Goal: Find specific page/section: Find specific page/section

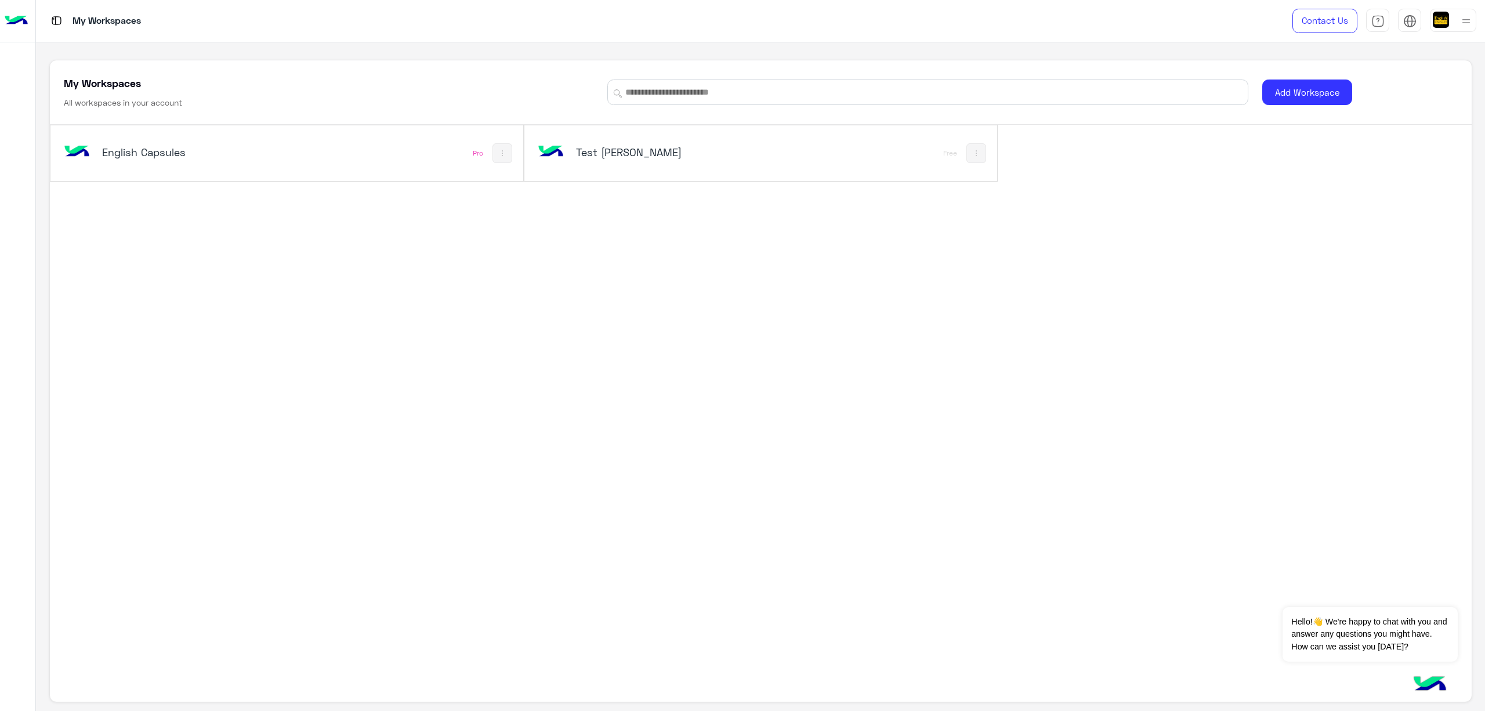
click at [144, 162] on div "English Capsules" at bounding box center [196, 153] width 270 height 34
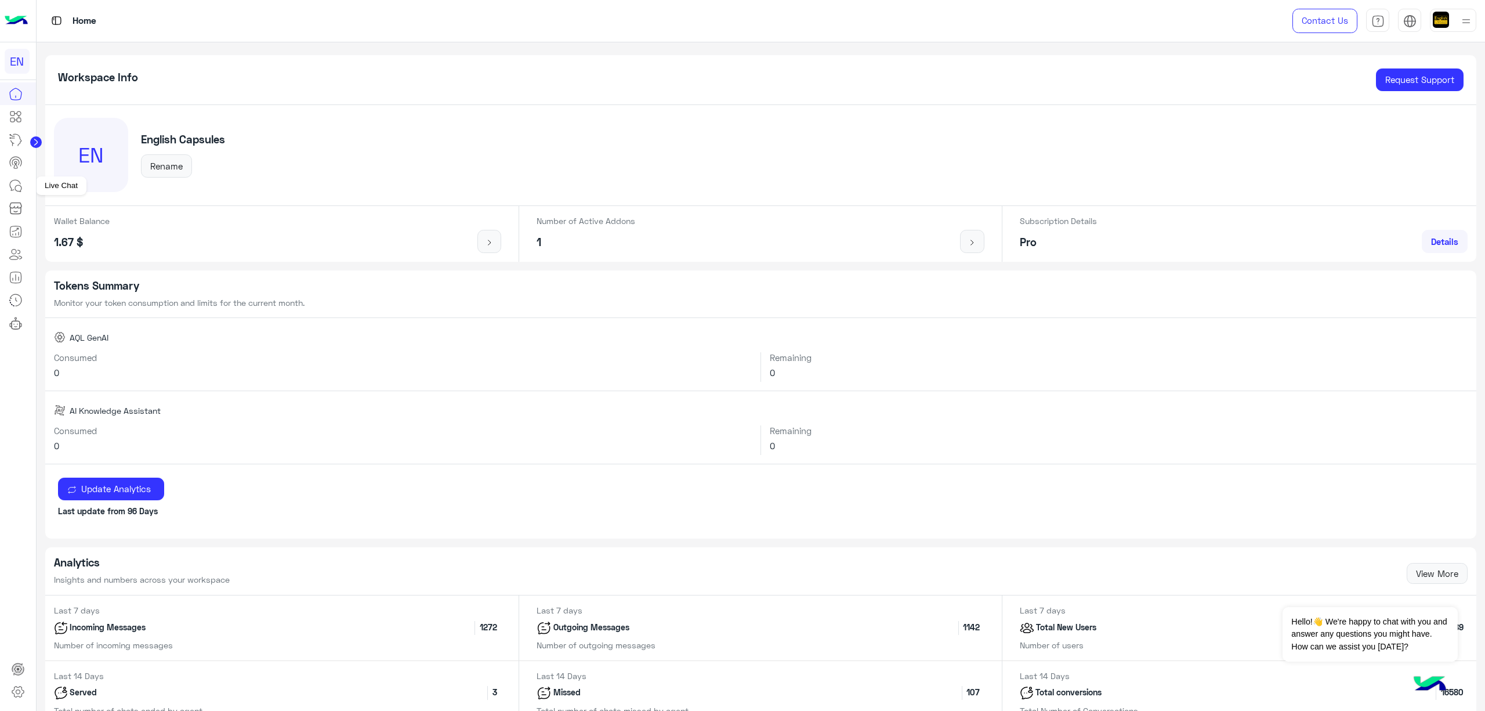
click at [16, 189] on icon at bounding box center [16, 186] width 14 height 14
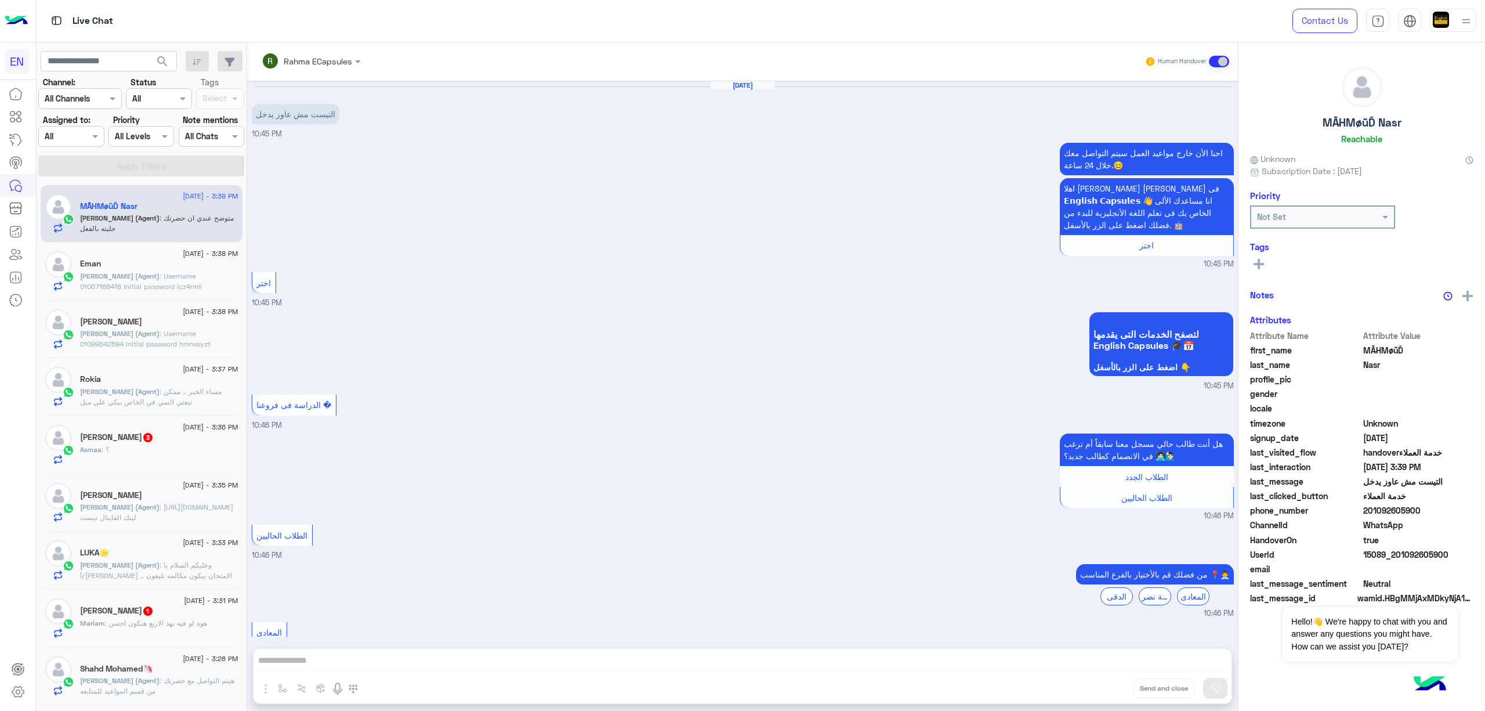
scroll to position [507, 0]
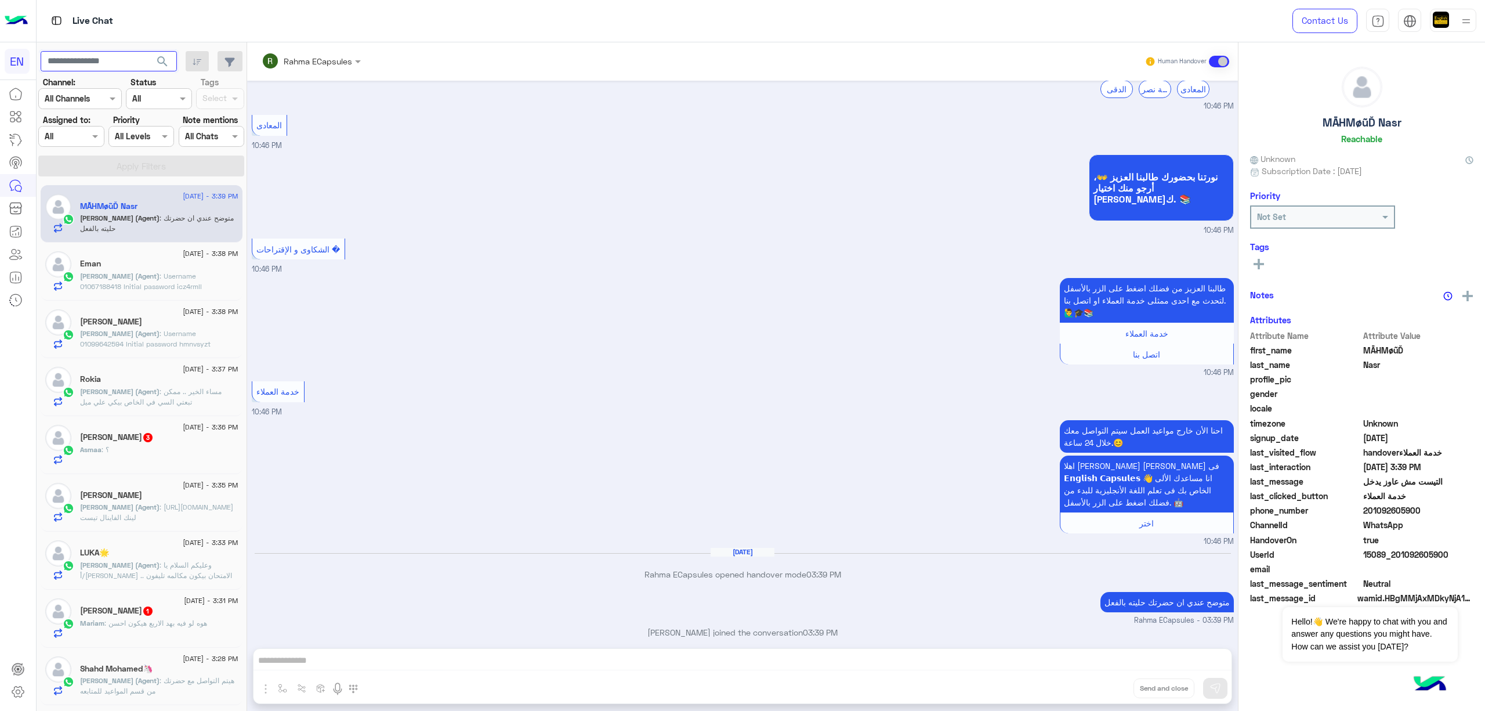
click at [119, 61] on input "text" at bounding box center [109, 61] width 136 height 21
type input "**********"
click at [169, 65] on span "search" at bounding box center [162, 62] width 14 height 14
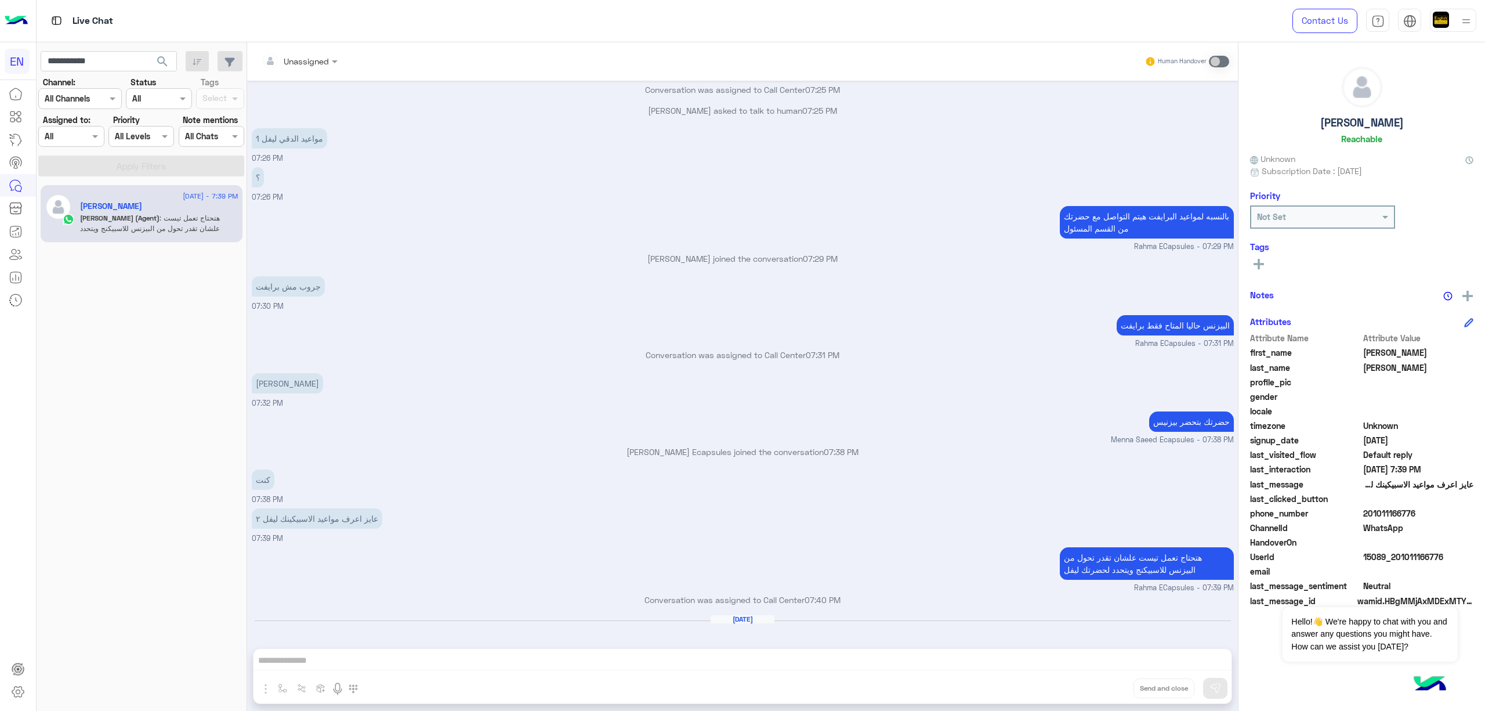
scroll to position [146, 0]
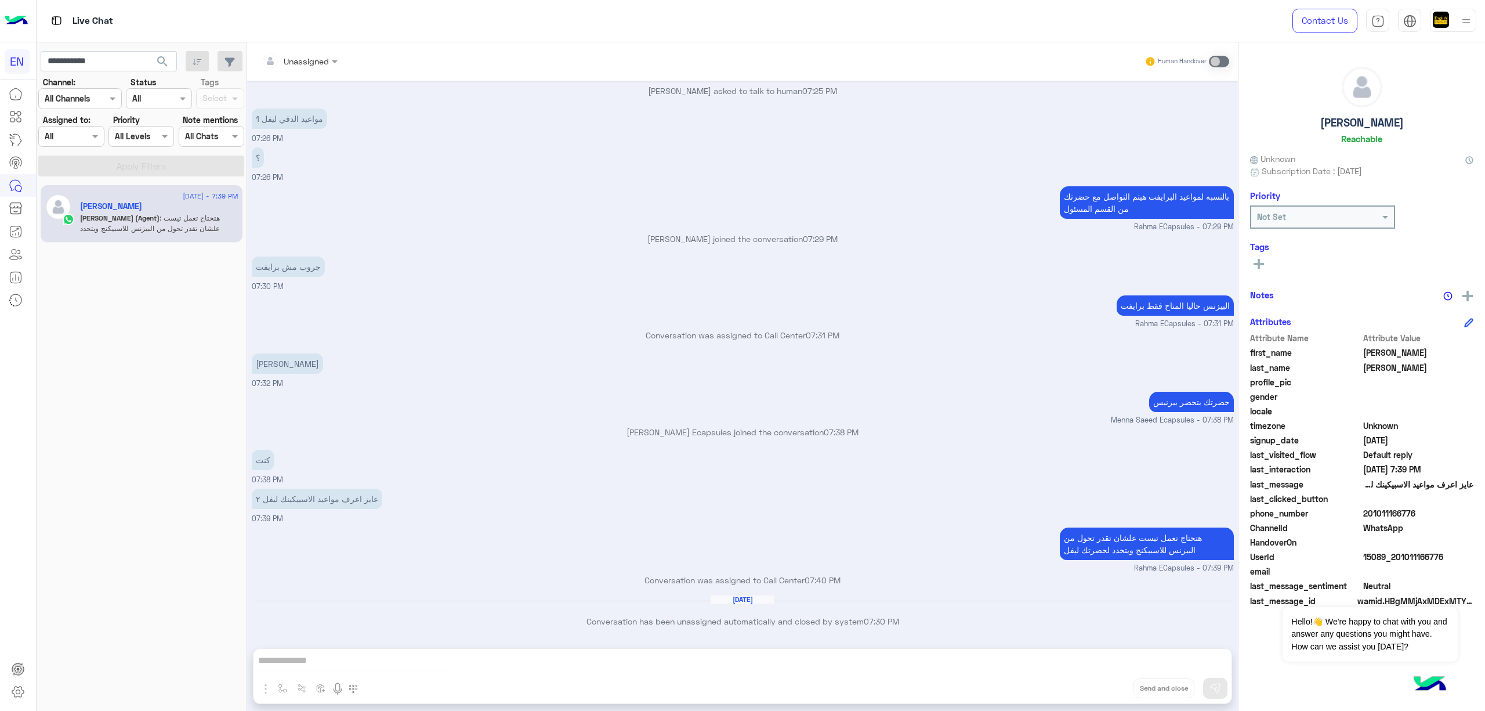
click at [21, 26] on img at bounding box center [16, 21] width 23 height 24
